Goal: Information Seeking & Learning: Learn about a topic

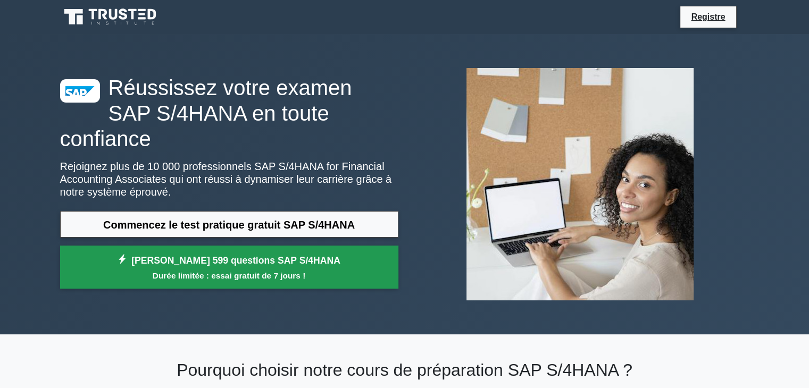
click at [240, 255] on font "Débloquez 599 questions SAP S/4HANA" at bounding box center [235, 260] width 209 height 11
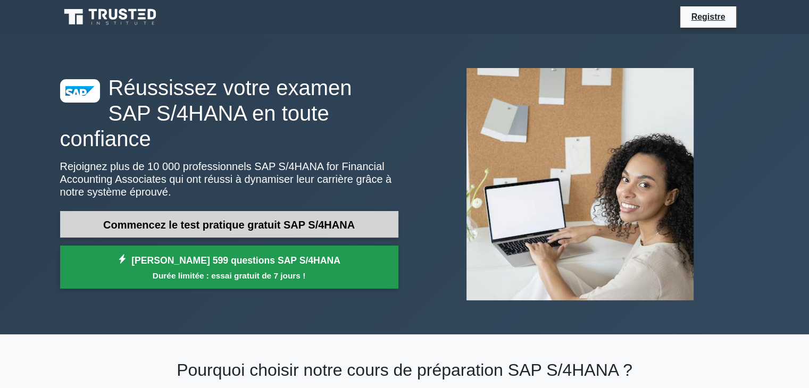
click at [147, 219] on font "Commencez le test pratique gratuit SAP S/4HANA" at bounding box center [229, 225] width 252 height 12
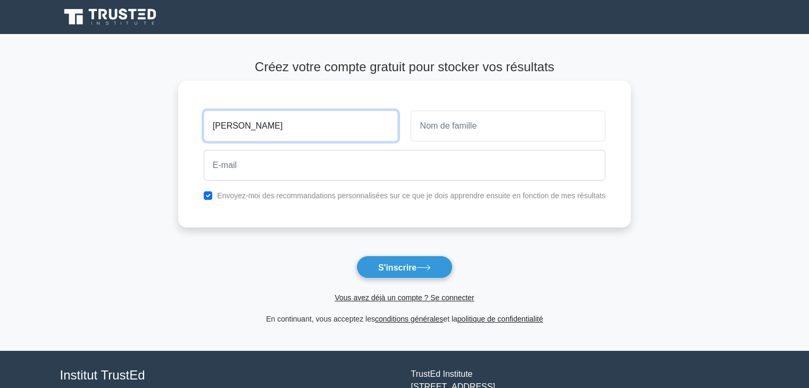
type input "Eddy"
click at [462, 124] on input "text" at bounding box center [508, 126] width 195 height 31
type input "KOUASSI"
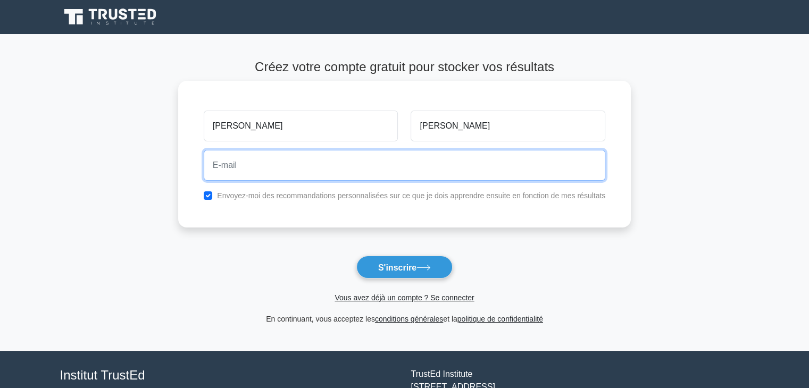
click at [374, 161] on input "email" at bounding box center [405, 165] width 402 height 31
type input "eddy.kouassi@brightserve.org"
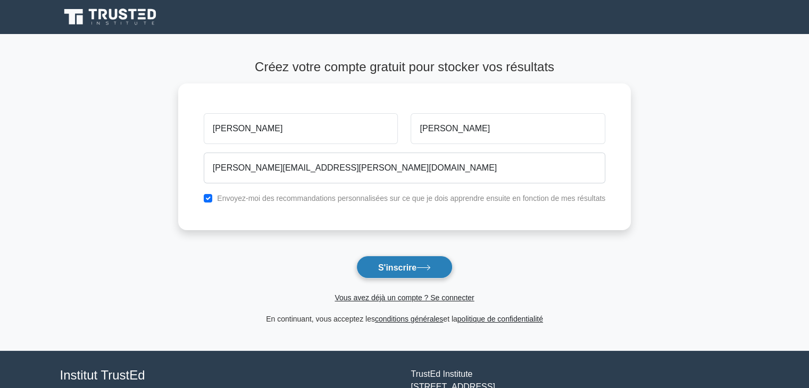
click at [389, 268] on font "S'inscrire" at bounding box center [397, 267] width 38 height 9
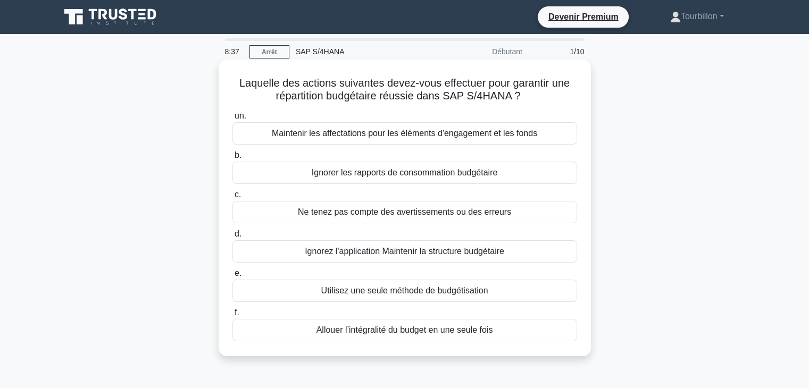
click at [374, 286] on font "Utilisez une seule méthode de budgétisation" at bounding box center [404, 290] width 167 height 9
click at [233, 277] on input "e. Utilisez une seule méthode de budgétisation" at bounding box center [233, 273] width 0 height 7
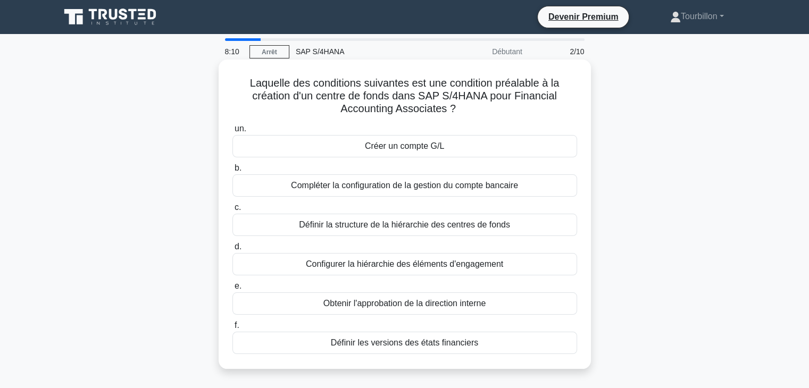
click at [367, 151] on font "Créer un compte G/L" at bounding box center [404, 146] width 79 height 9
click at [233, 132] on input "un. Créer un compte G/L" at bounding box center [233, 129] width 0 height 7
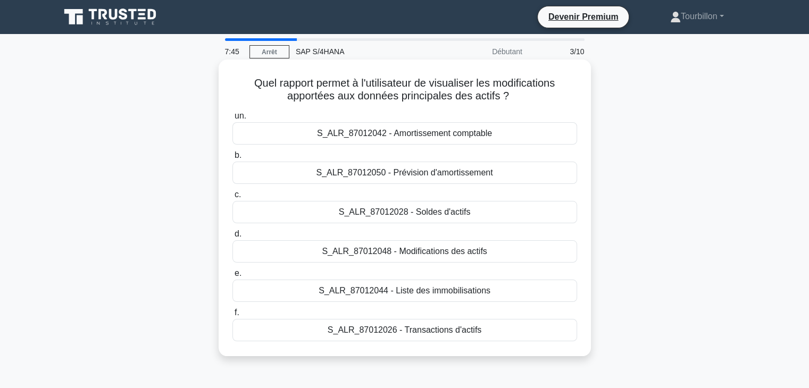
click at [387, 252] on font "S_ALR_87012048 - Modifications des actifs" at bounding box center [404, 251] width 165 height 9
click at [233, 238] on input "d. S_ALR_87012048 - Modifications des actifs" at bounding box center [233, 234] width 0 height 7
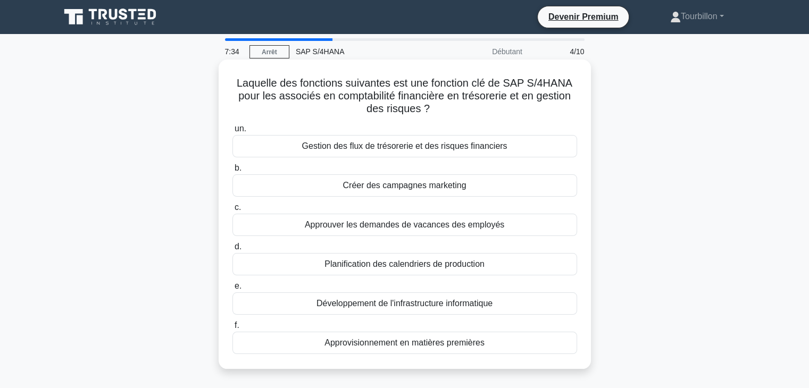
click at [371, 153] on font "Gestion des flux de trésorerie et des risques financiers" at bounding box center [404, 146] width 205 height 13
click at [233, 132] on input "un. Gestion des flux de trésorerie et des risques financiers" at bounding box center [233, 129] width 0 height 7
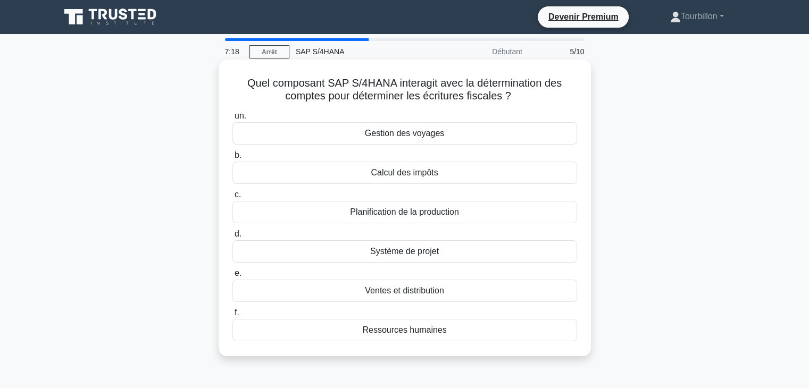
click at [353, 179] on div "Calcul des impôts" at bounding box center [405, 173] width 345 height 22
click at [233, 159] on input "b. Calcul des impôts" at bounding box center [233, 155] width 0 height 7
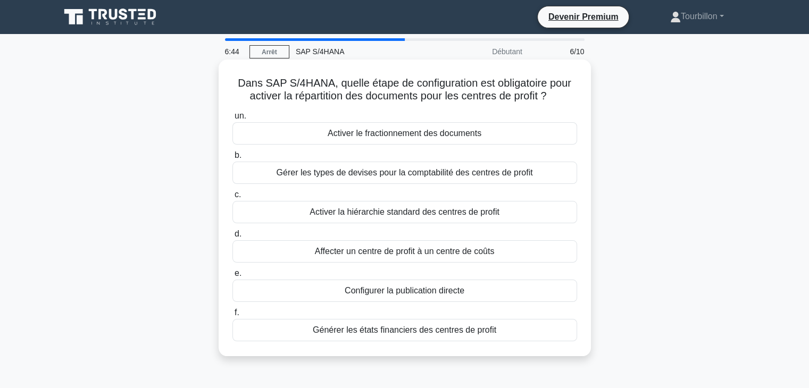
click at [354, 138] on font "Activer le fractionnement des documents" at bounding box center [405, 133] width 154 height 9
click at [233, 120] on input "un. Activer le fractionnement des documents" at bounding box center [233, 116] width 0 height 7
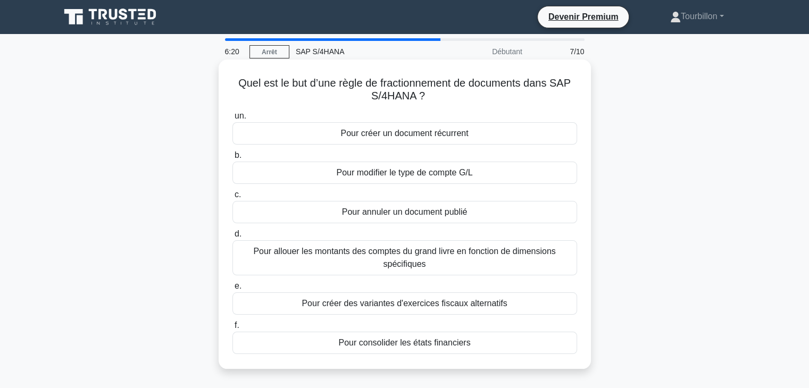
click at [402, 306] on font "Pour créer des variantes d'exercices fiscaux alternatifs" at bounding box center [404, 303] width 205 height 9
click at [233, 290] on input "e. Pour créer des variantes d'exercices fiscaux alternatifs" at bounding box center [233, 286] width 0 height 7
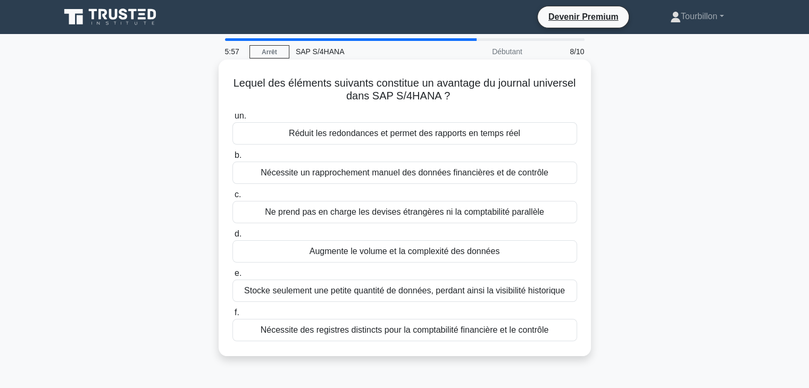
click at [345, 130] on font "Réduit les redondances et permet des rapports en temps réel" at bounding box center [404, 133] width 231 height 9
click at [233, 120] on input "un. Réduit les redondances et permet des rapports en temps réel" at bounding box center [233, 116] width 0 height 7
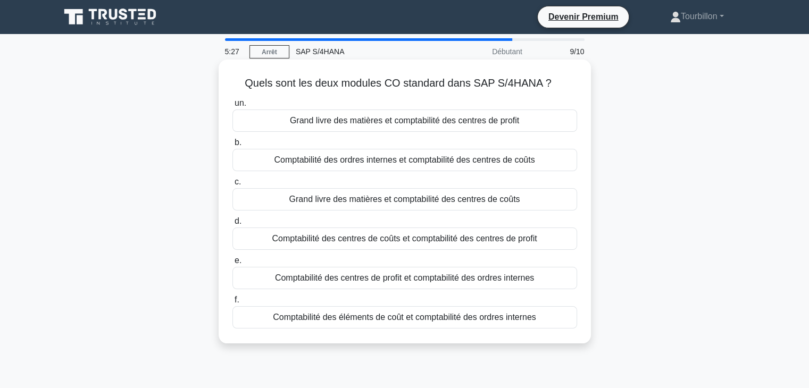
click at [360, 162] on font "Comptabilité des ordres internes et comptabilité des centres de coûts" at bounding box center [404, 159] width 261 height 9
click at [233, 146] on input "b. Comptabilité des ordres internes et comptabilité des centres de coûts" at bounding box center [233, 142] width 0 height 7
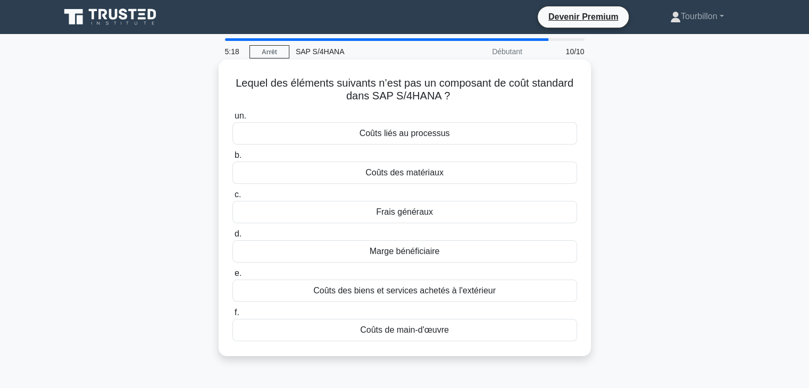
click at [421, 331] on font "Coûts de main-d'œuvre" at bounding box center [404, 330] width 89 height 9
click at [233, 317] on input "f. Coûts de main-d'œuvre" at bounding box center [233, 313] width 0 height 7
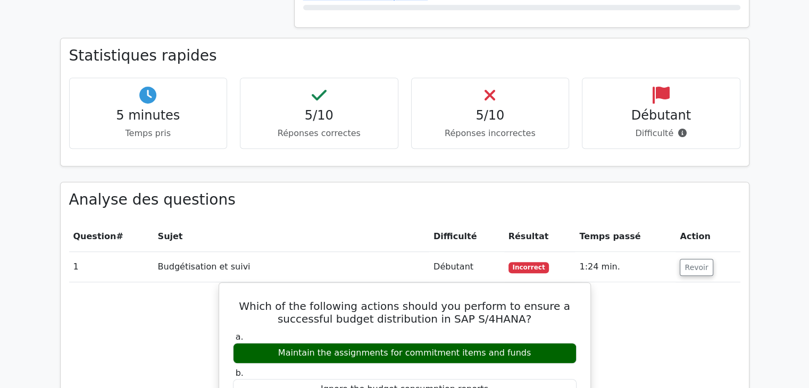
scroll to position [752, 0]
